Goal: Complete application form

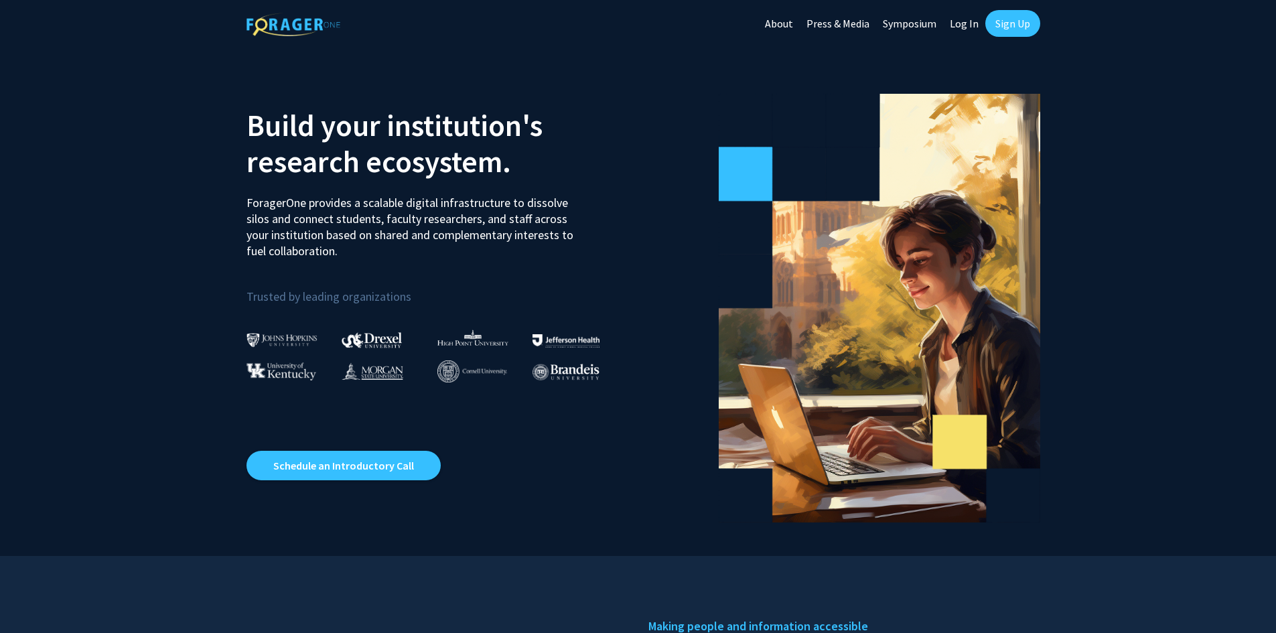
click at [964, 27] on link "Log In" at bounding box center [964, 23] width 42 height 47
select select
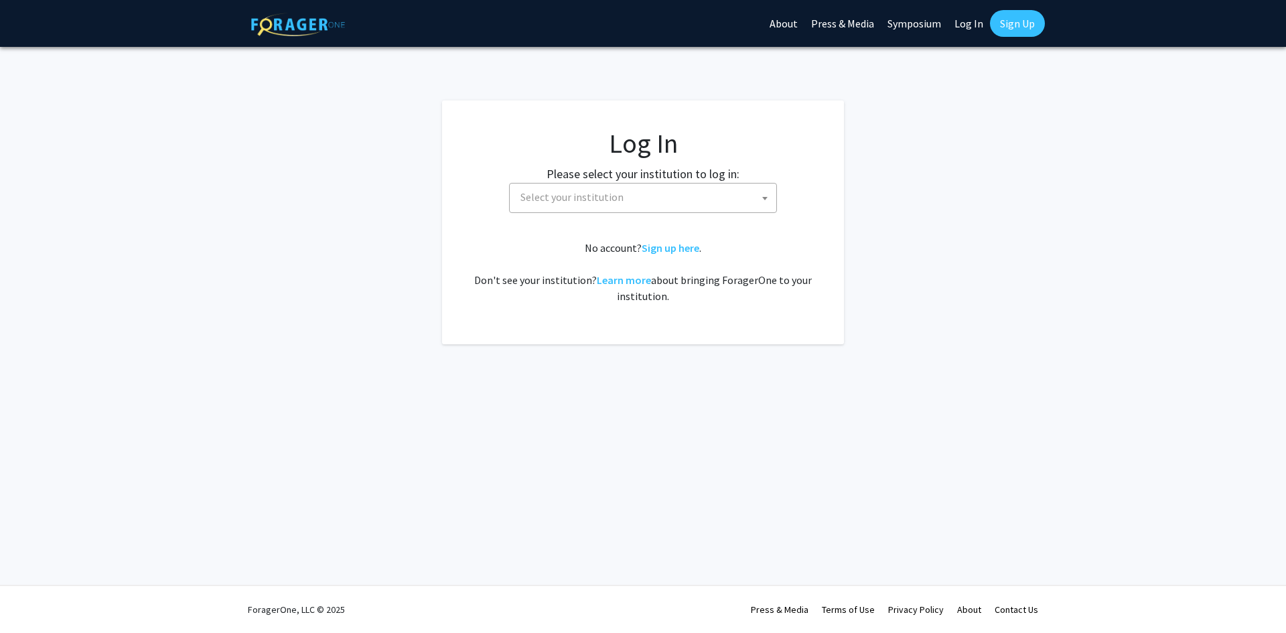
click at [560, 203] on span "Select your institution" at bounding box center [571, 196] width 103 height 13
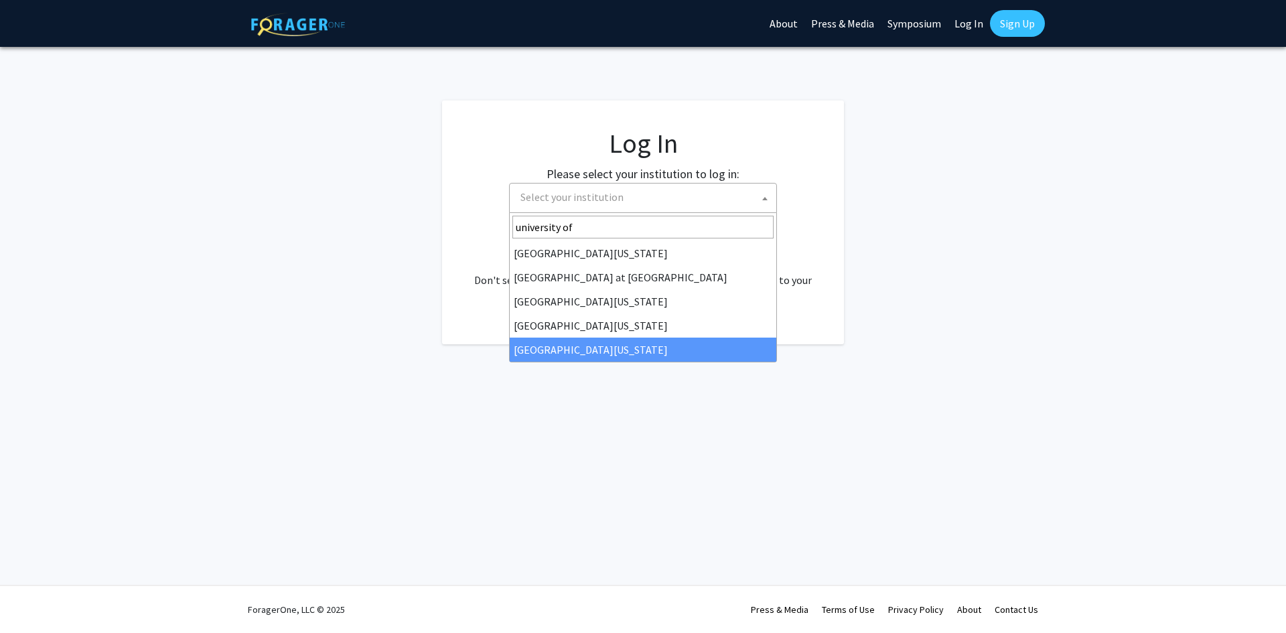
type input "university of"
select select "33"
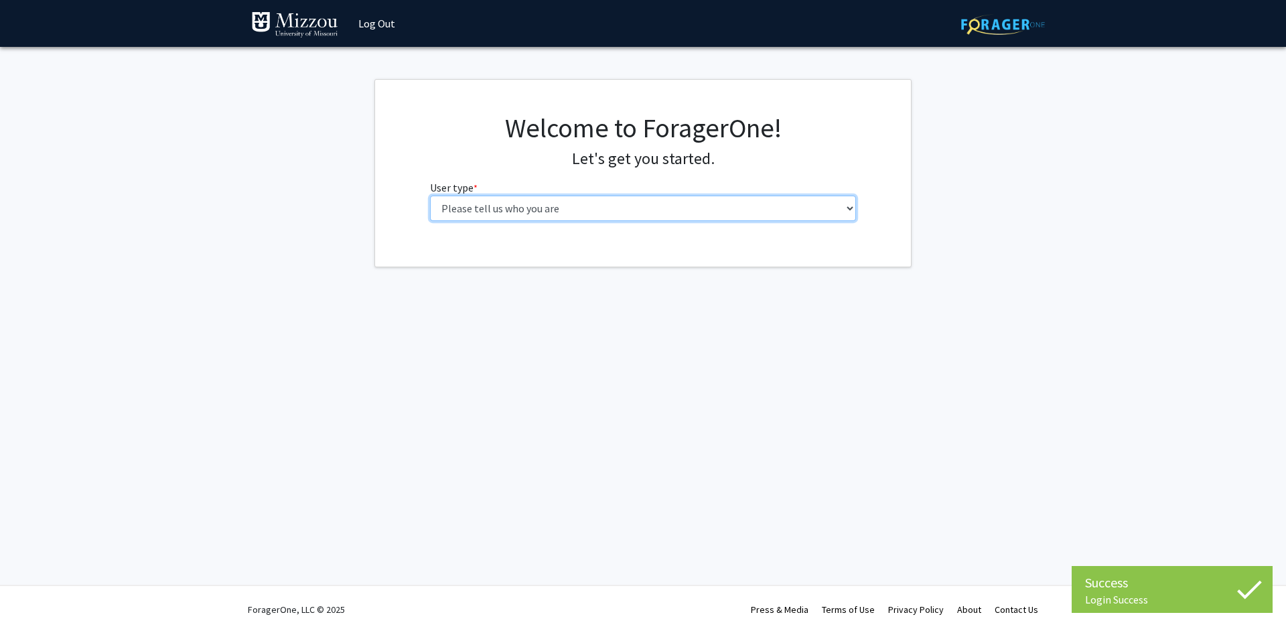
click at [643, 211] on select "Please tell us who you are Undergraduate Student Master's Student Doctoral Cand…" at bounding box center [643, 208] width 427 height 25
select select "5: faculty"
click at [430, 196] on select "Please tell us who you are Undergraduate Student Master's Student Doctoral Cand…" at bounding box center [643, 208] width 427 height 25
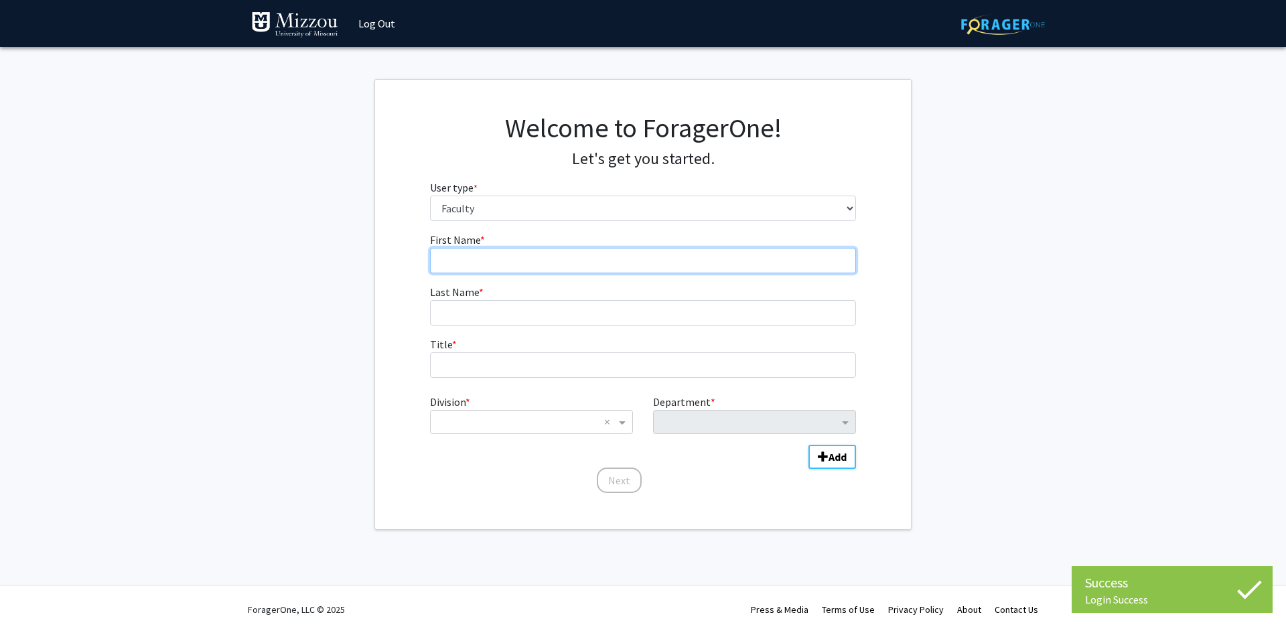
click at [746, 269] on input "First Name * required" at bounding box center [643, 260] width 427 height 25
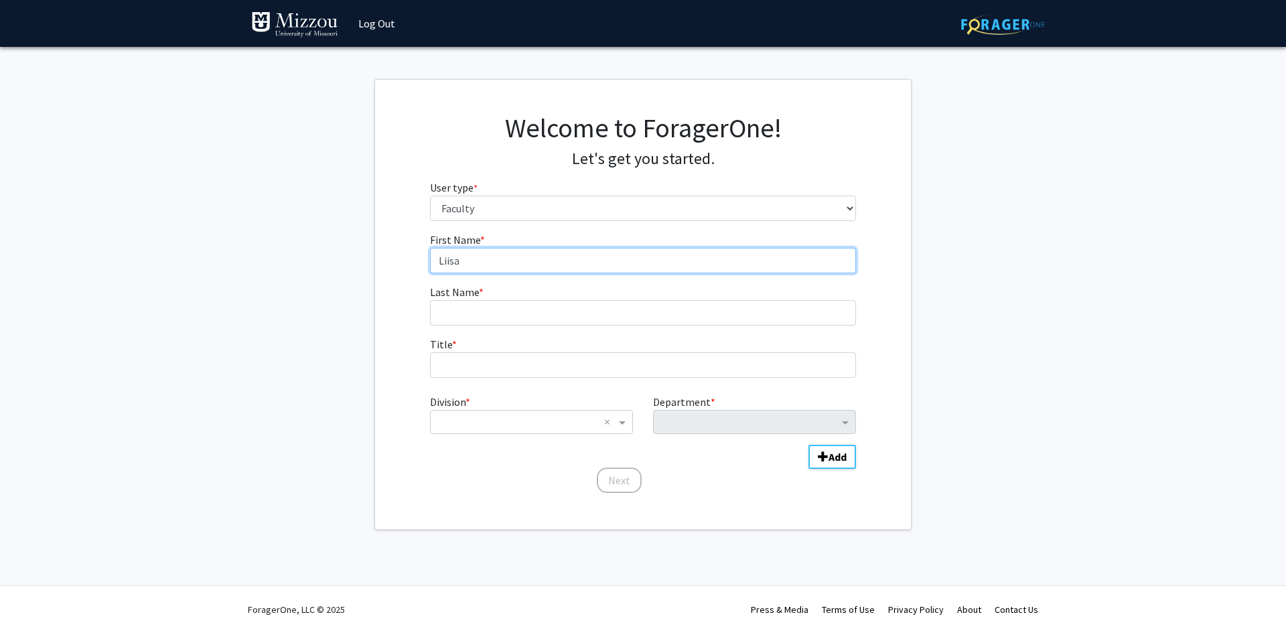
type input "Liisa"
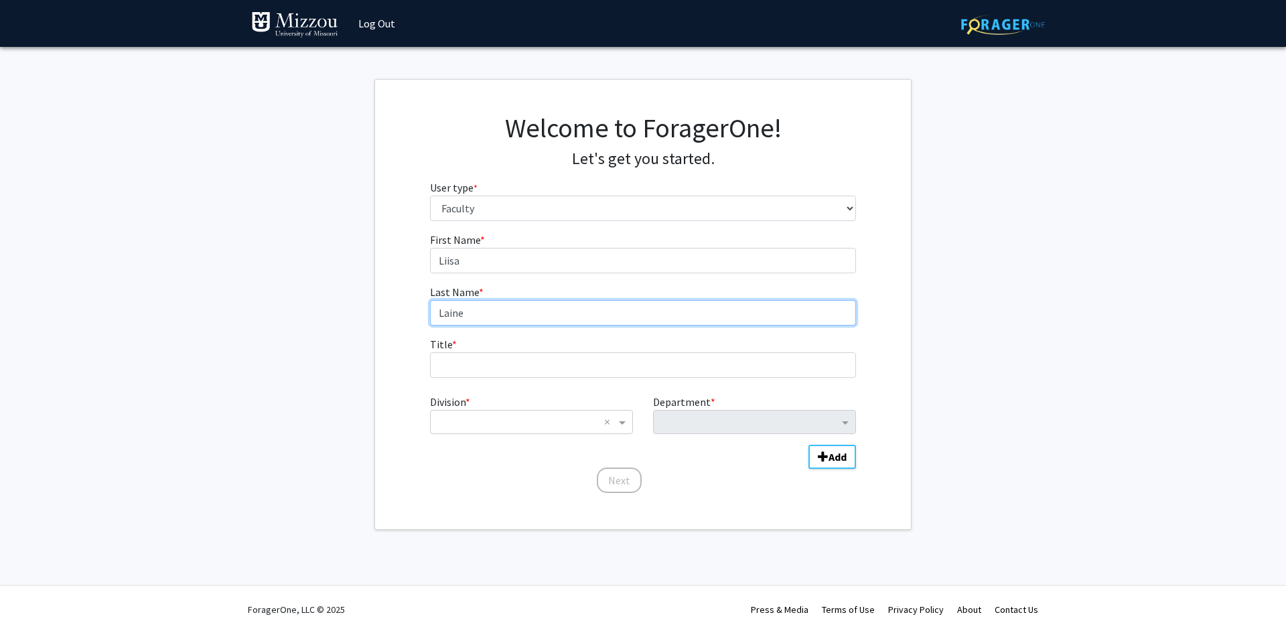
type input "Laine"
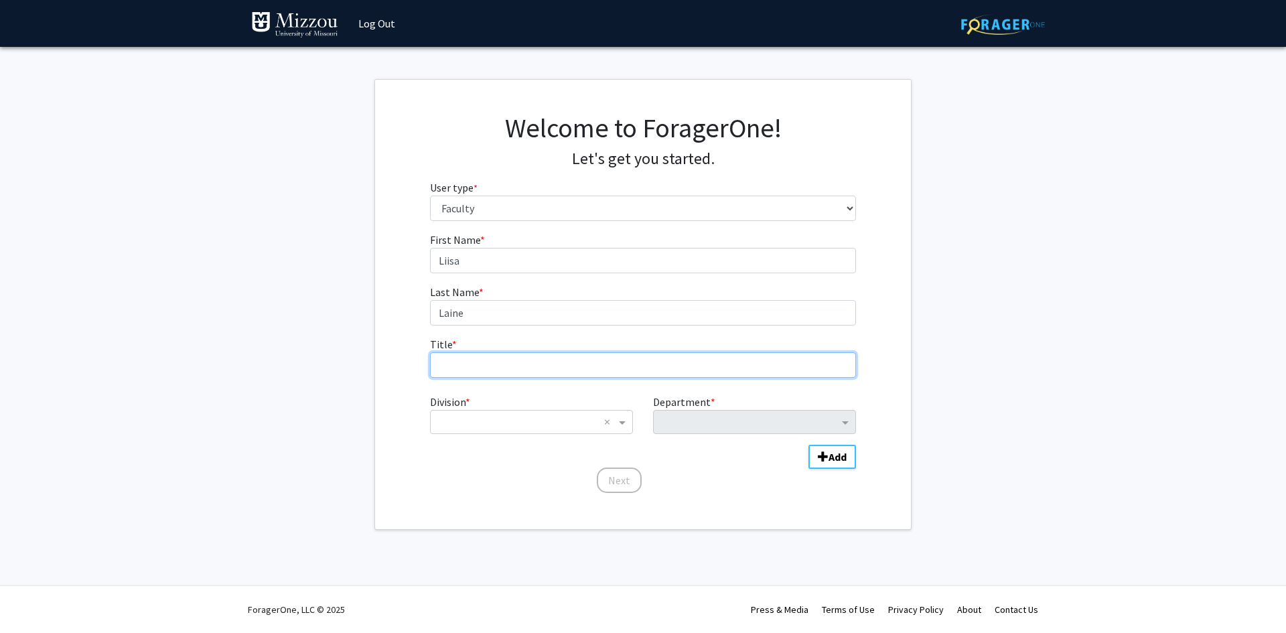
type input "A"
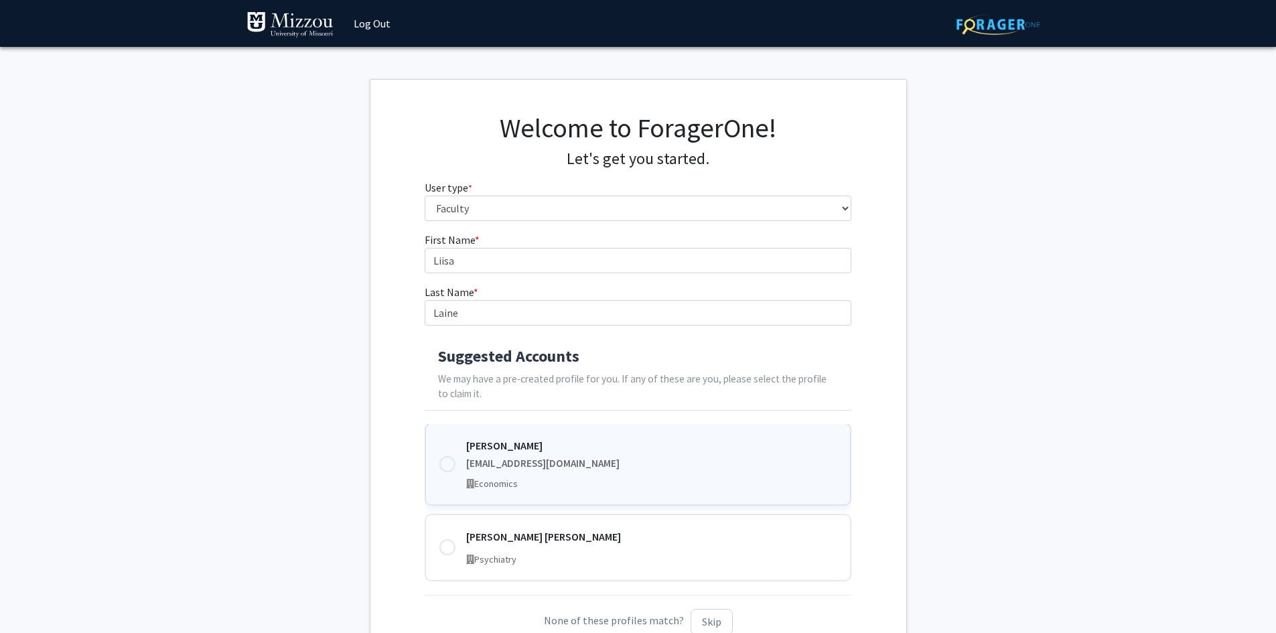
click at [461, 462] on div "Liisa Laine lainel@umsystem.edu Economics" at bounding box center [638, 464] width 427 height 83
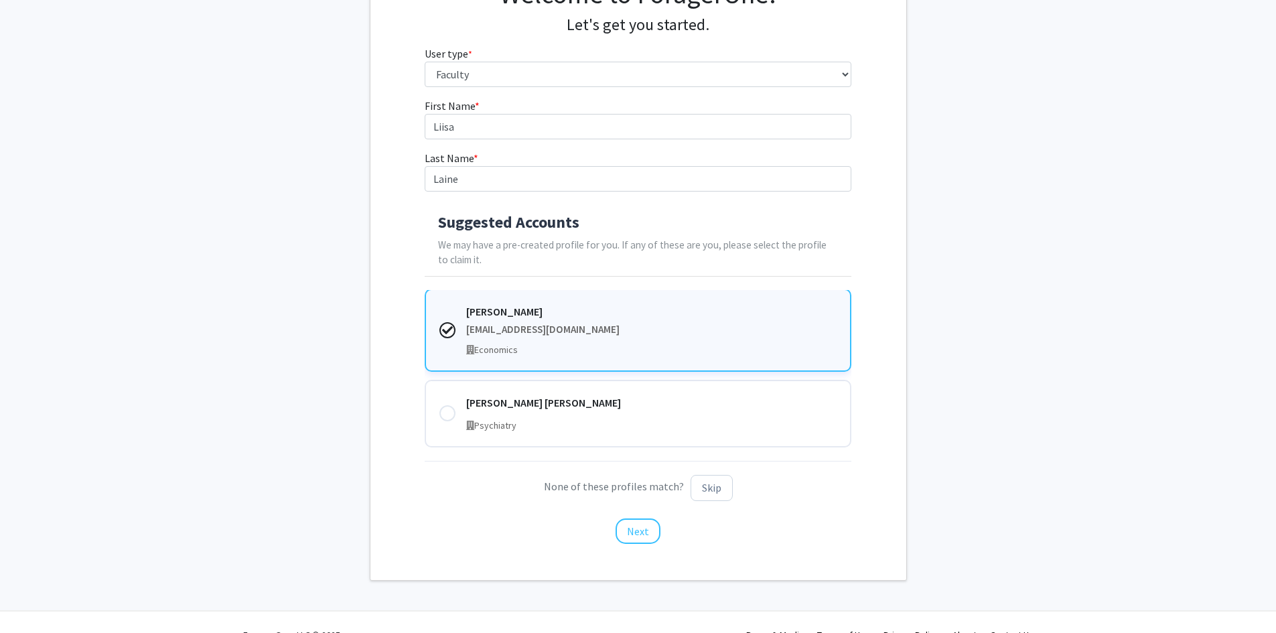
click at [749, 348] on div "Economics" at bounding box center [651, 350] width 370 height 14
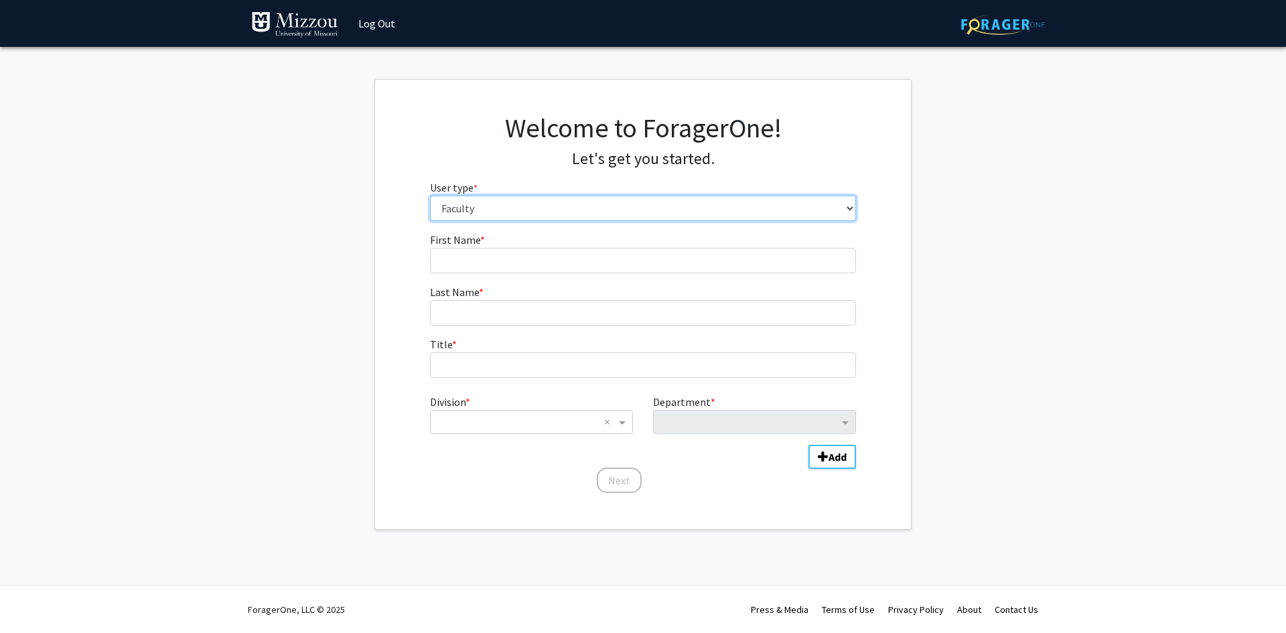
click at [581, 205] on select "Please tell us who you are Undergraduate Student Master's Student Doctoral Cand…" at bounding box center [643, 208] width 427 height 25
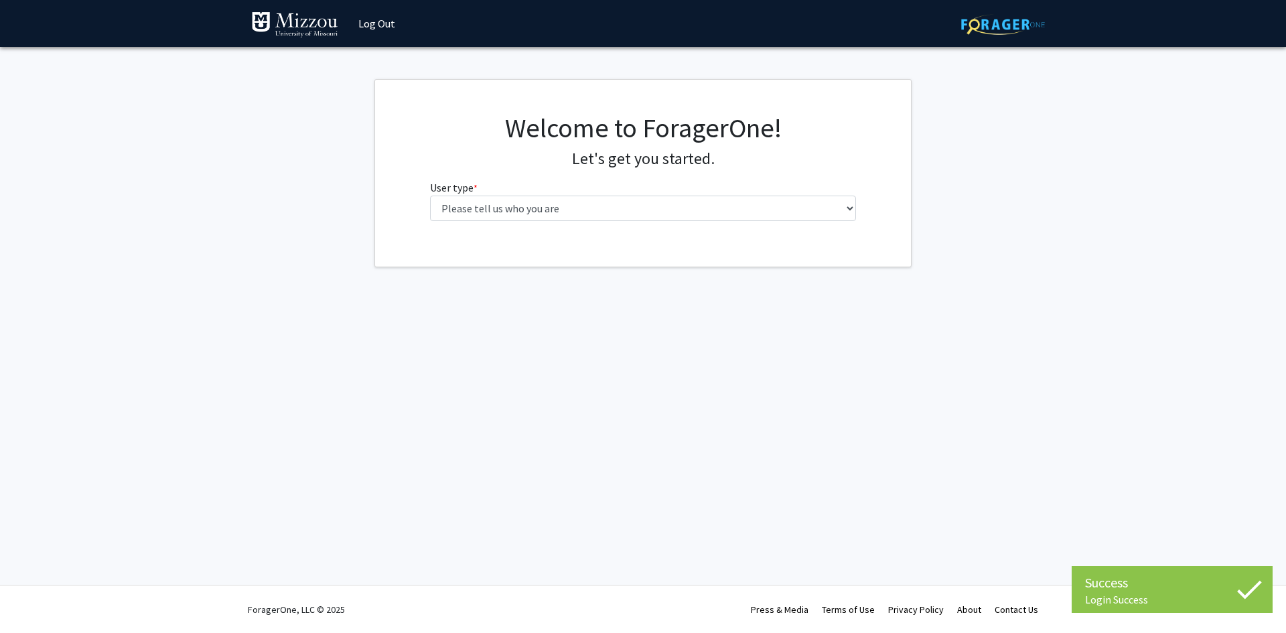
click at [642, 221] on div "Welcome to ForagerOne! Let's get you started. User type * required Please tell …" at bounding box center [643, 172] width 447 height 120
click at [643, 210] on select "Please tell us who you are Undergraduate Student Master's Student Doctoral Cand…" at bounding box center [643, 208] width 427 height 25
select select "5: faculty"
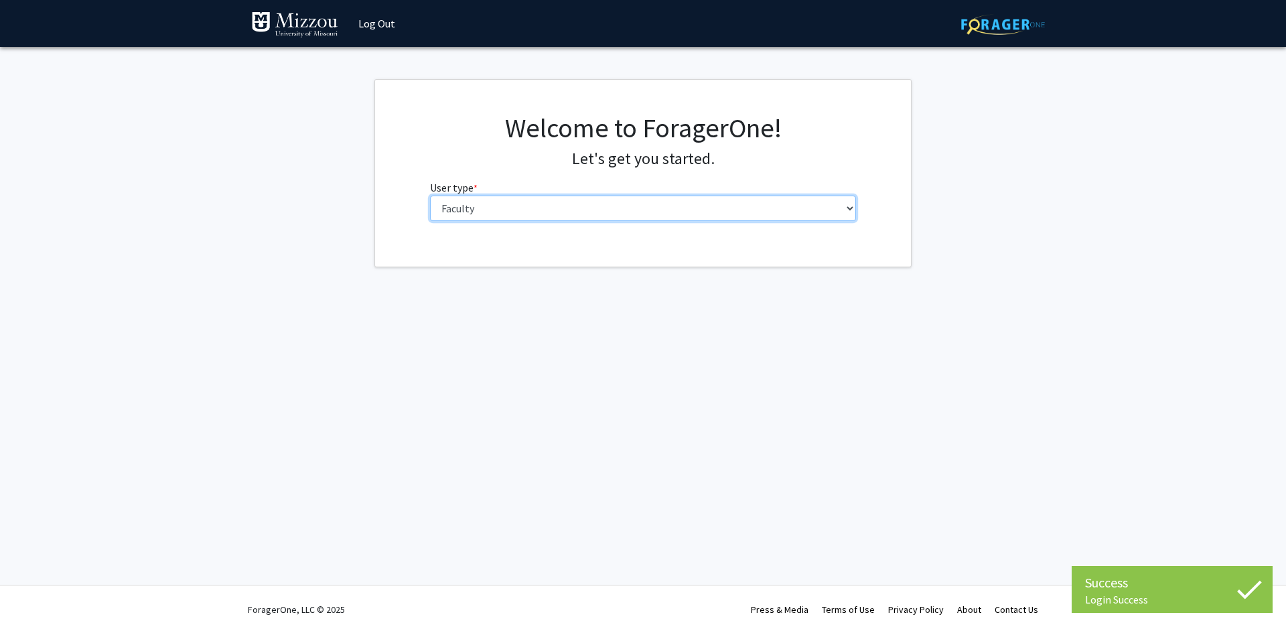
click at [430, 196] on select "Please tell us who you are Undergraduate Student Master's Student Doctoral Cand…" at bounding box center [643, 208] width 427 height 25
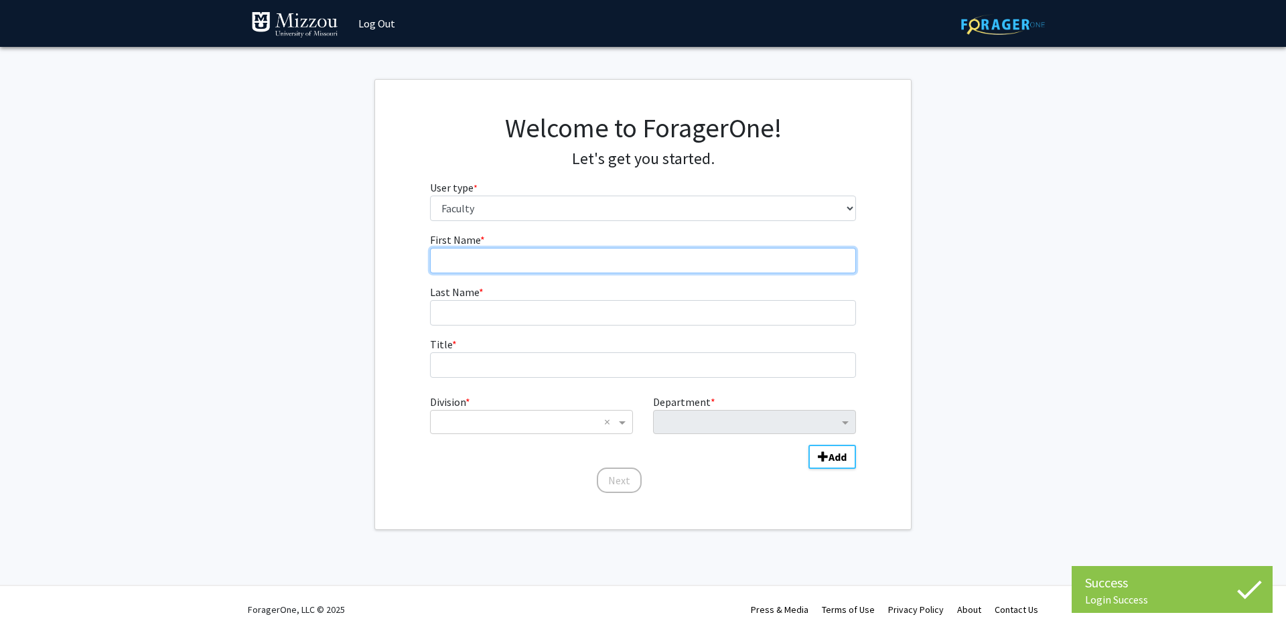
drag, startPoint x: 583, startPoint y: 255, endPoint x: 581, endPoint y: 245, distance: 10.2
click at [583, 255] on input "First Name * required" at bounding box center [643, 260] width 427 height 25
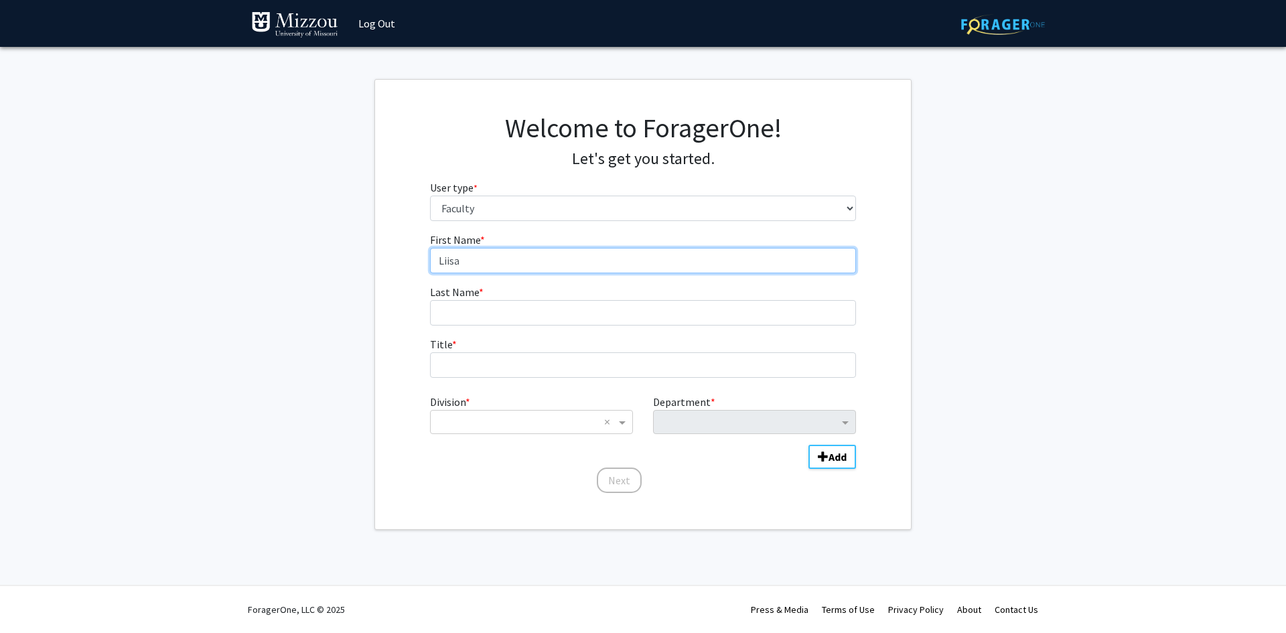
type input "Liisa"
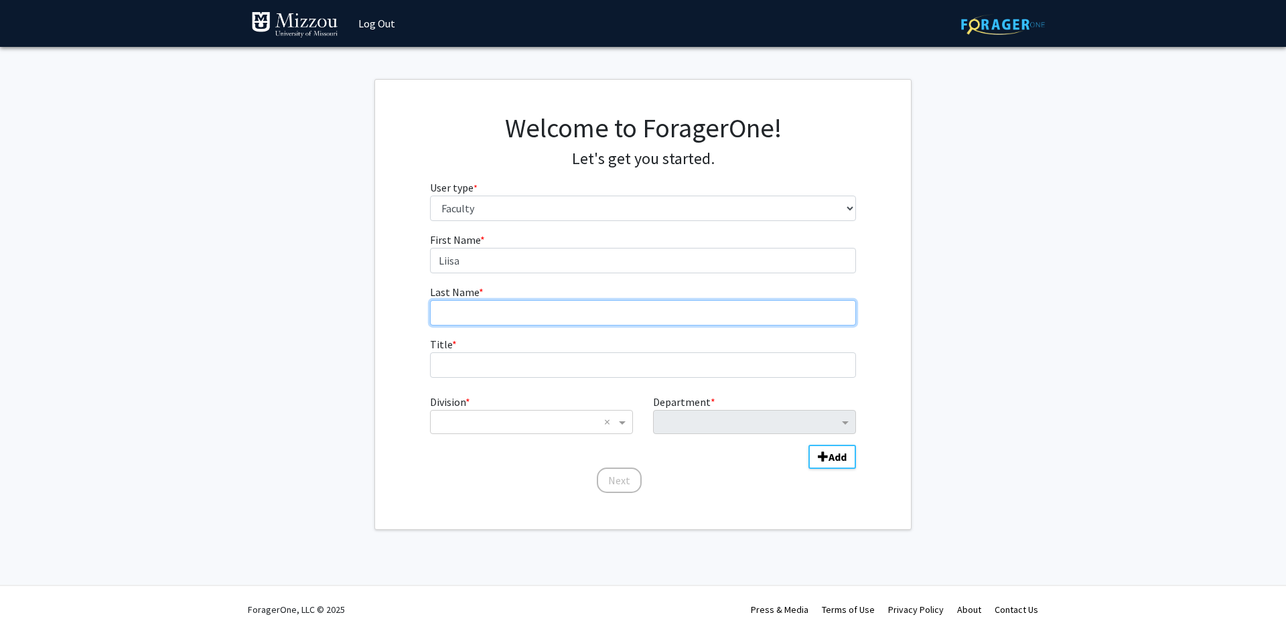
click at [621, 309] on input "Last Name * required" at bounding box center [643, 312] width 427 height 25
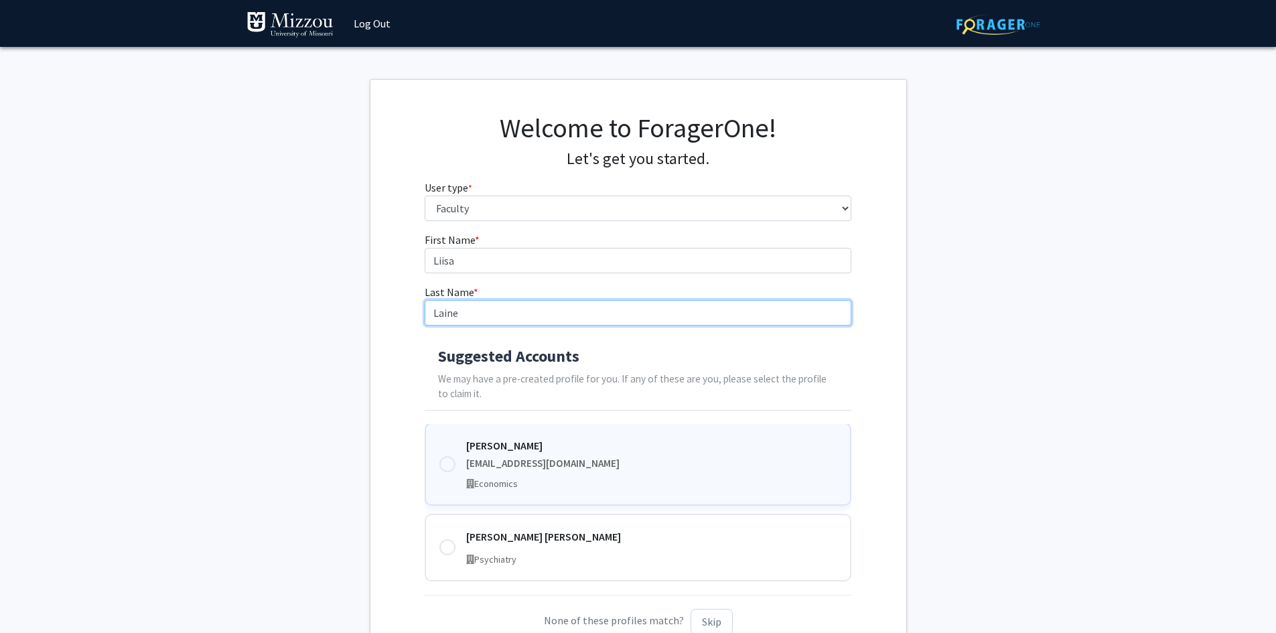
type input "Laine"
click at [457, 464] on div "Liisa Laine lainel@umsystem.edu Economics" at bounding box center [638, 464] width 427 height 83
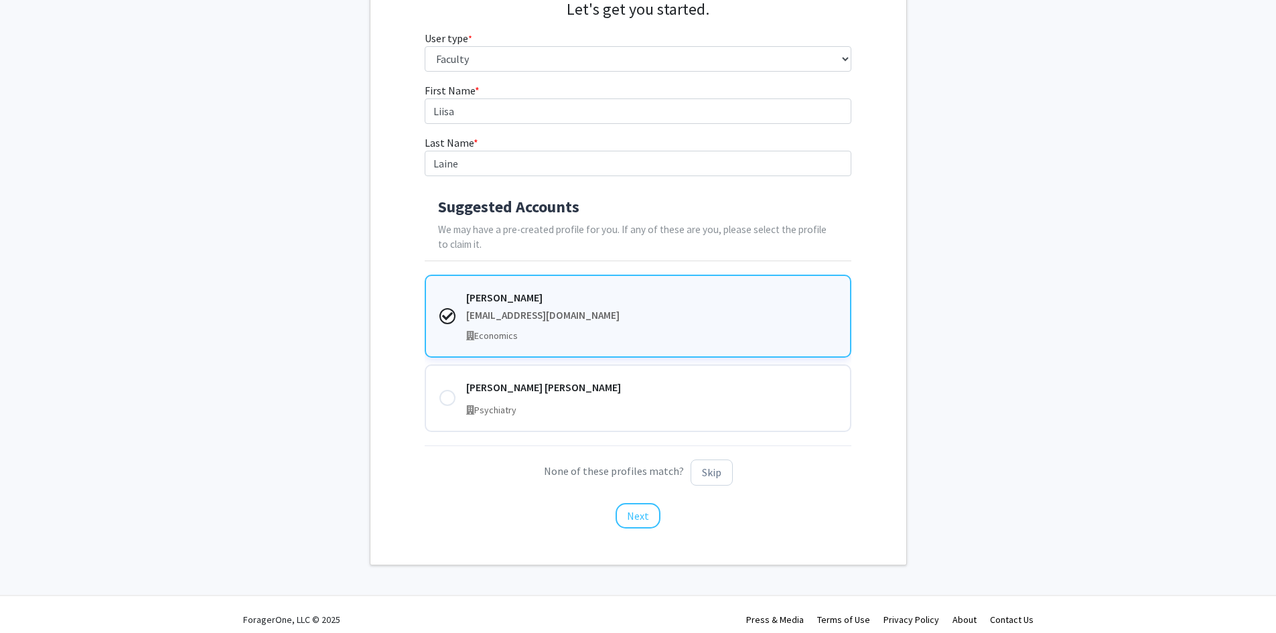
scroll to position [159, 0]
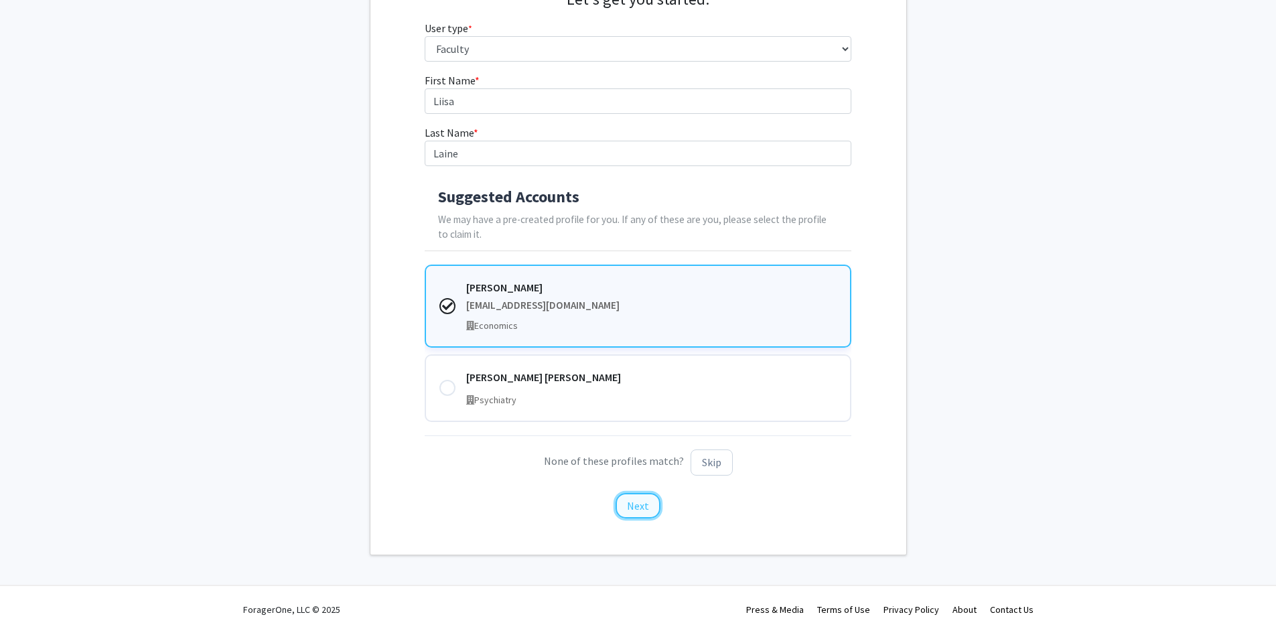
click at [637, 504] on button "Next" at bounding box center [637, 505] width 45 height 25
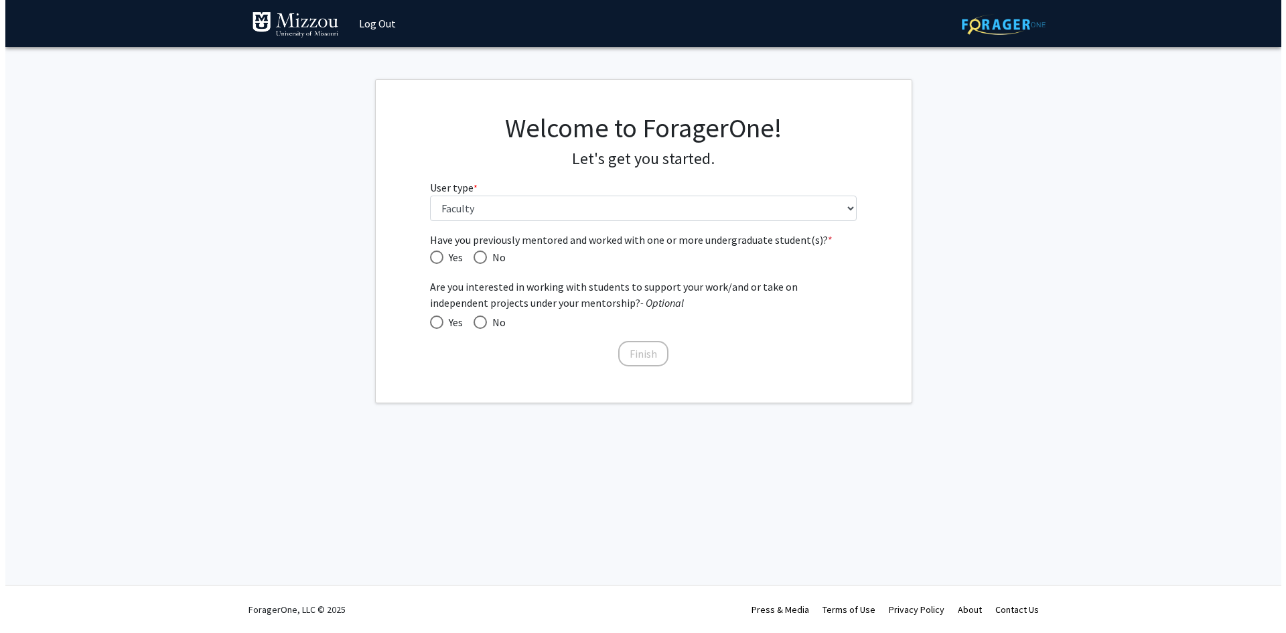
scroll to position [0, 0]
click at [431, 258] on span "Have you previously mentored and worked with one or more undergraduate student(…" at bounding box center [436, 256] width 13 height 13
click at [431, 258] on input "Yes" at bounding box center [436, 256] width 13 height 13
radio input "true"
click at [428, 321] on div "Have you previously mentored and worked with one or more undergraduate student(…" at bounding box center [643, 300] width 447 height 137
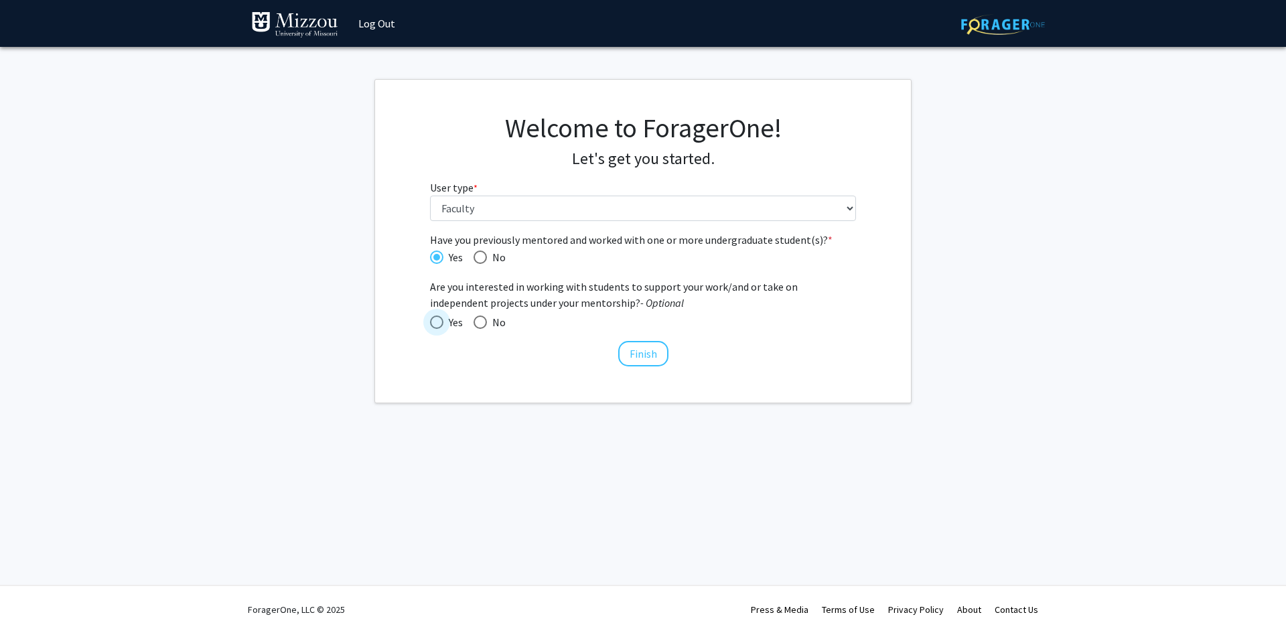
click at [433, 324] on span at bounding box center [436, 321] width 13 height 13
click at [433, 324] on input "Yes" at bounding box center [436, 321] width 13 height 13
radio input "true"
click at [656, 354] on button "Finish" at bounding box center [643, 353] width 50 height 25
